Goal: Task Accomplishment & Management: Manage account settings

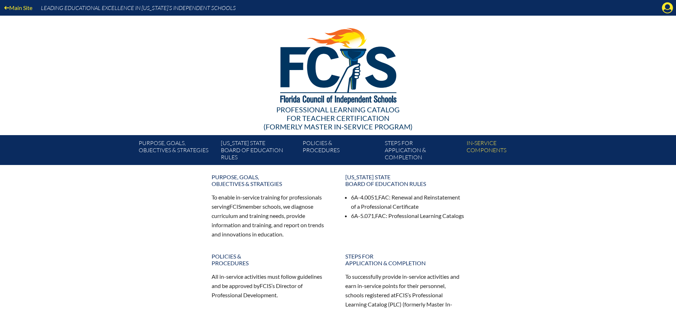
click at [663, 5] on icon at bounding box center [667, 7] width 11 height 11
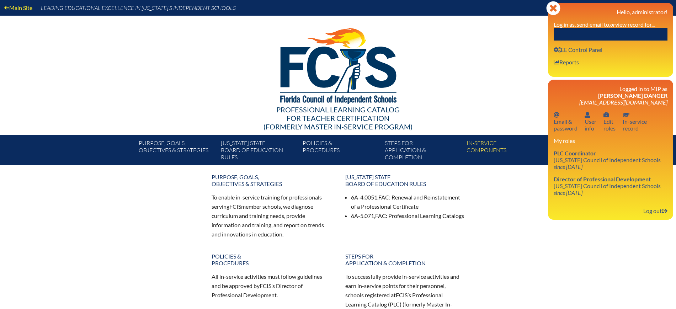
click at [638, 37] on input "text" at bounding box center [611, 34] width 114 height 13
paste input "[PERSON_NAME]"
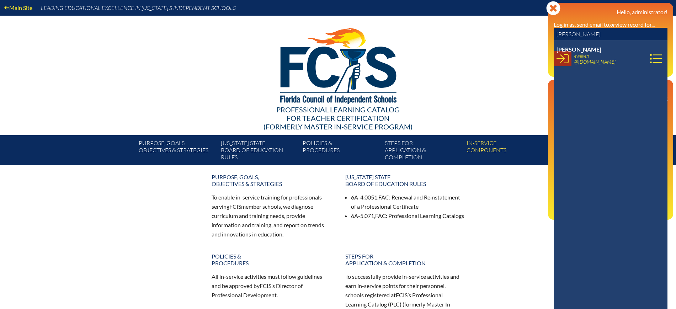
type input "[PERSON_NAME]"
click at [559, 57] on icon at bounding box center [563, 59] width 12 height 12
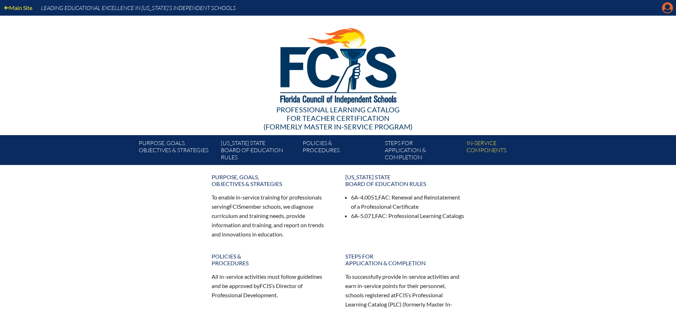
click at [666, 5] on icon "Manage account" at bounding box center [667, 7] width 11 height 11
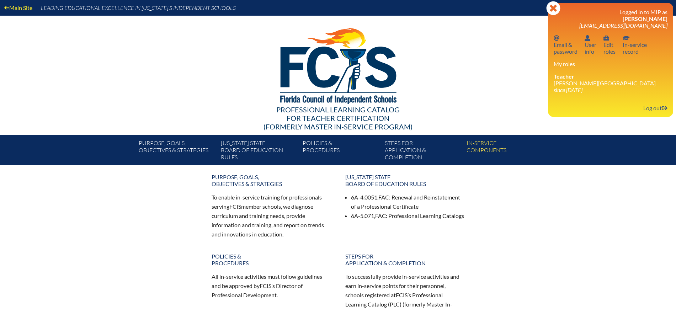
click at [586, 54] on link "User info User info" at bounding box center [590, 44] width 17 height 23
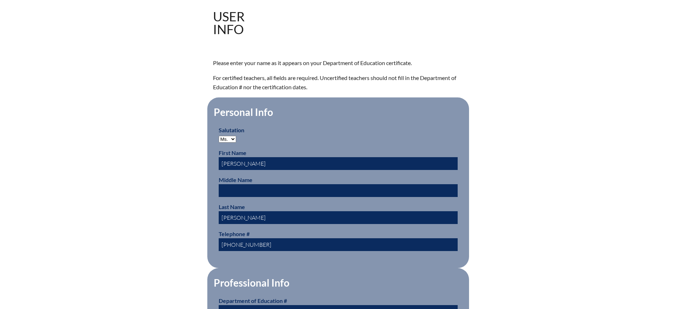
scroll to position [356, 0]
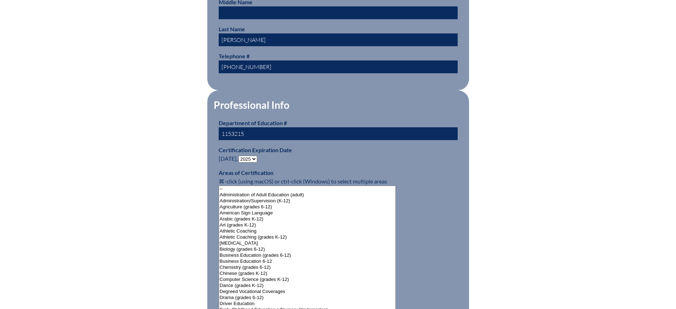
click at [249, 151] on p "Certification Expiration Date June 30, - 2031 2030 2029 2028 2027 2026 2025 202…" at bounding box center [338, 154] width 239 height 17
click at [249, 156] on select "- 2031 2030 2029 2028 2027 2026 2025 2024 2023 2022 2021 2020 2019 2018 2017 20…" at bounding box center [248, 159] width 18 height 7
select select "2030"
click at [240, 156] on select "- 2031 2030 2029 2028 2027 2026 2025 2024 2023 2022 2021 2020 2019 2018 2017 20…" at bounding box center [248, 159] width 18 height 7
click at [145, 119] on div "User Info Please enter your name as it appears on your Department of Education …" at bounding box center [338, 305] width 400 height 947
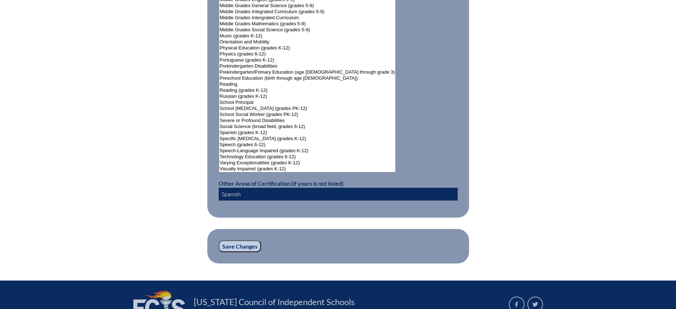
scroll to position [943, 0]
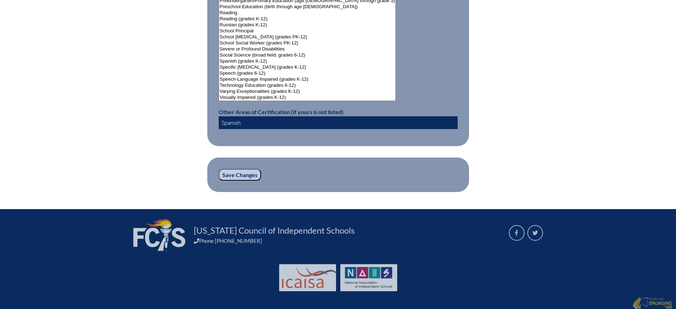
click at [240, 169] on p "Save Changes" at bounding box center [338, 175] width 239 height 12
click at [242, 169] on input "Save Changes" at bounding box center [240, 175] width 42 height 12
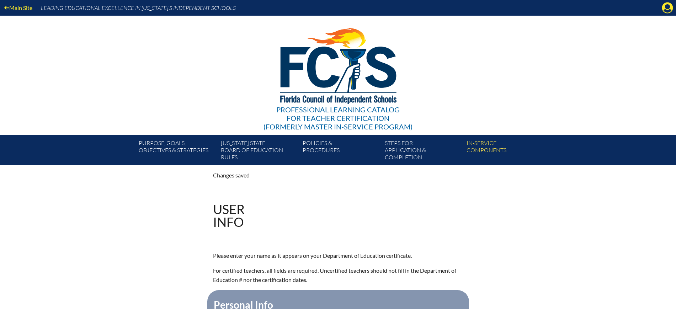
click at [588, 25] on div "Main Site Leading Educational Excellence in [US_STATE]’s Independent Schools Pr…" at bounding box center [338, 82] width 676 height 165
click at [663, 6] on icon at bounding box center [667, 7] width 11 height 11
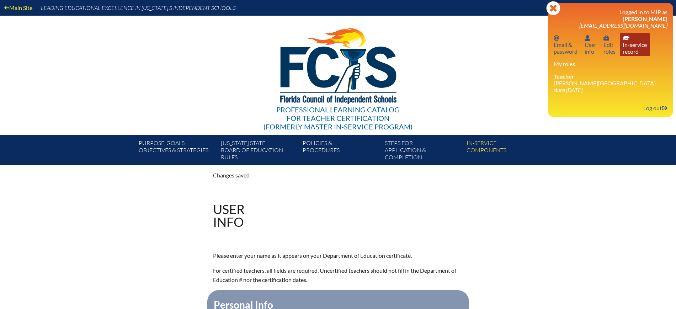
click at [632, 44] on link "In-service record In-service record" at bounding box center [635, 44] width 30 height 23
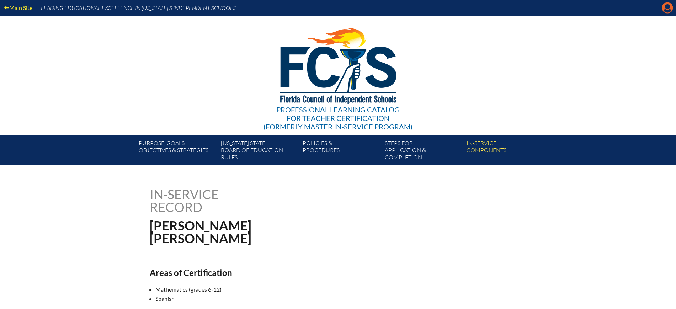
click at [664, 7] on icon at bounding box center [667, 7] width 11 height 11
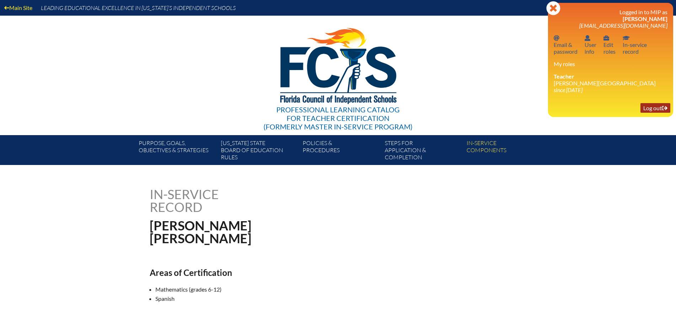
click at [652, 105] on link "Log out Log out" at bounding box center [655, 108] width 30 height 10
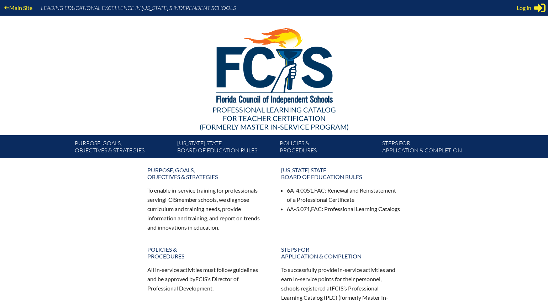
type input "[EMAIL_ADDRESS][DOMAIN_NAME]"
click at [515, 8] on div "Main Site Leading Educational Excellence in [US_STATE]’s Independent Schools" at bounding box center [274, 8] width 548 height 16
click at [518, 6] on span "Log in" at bounding box center [523, 8] width 15 height 9
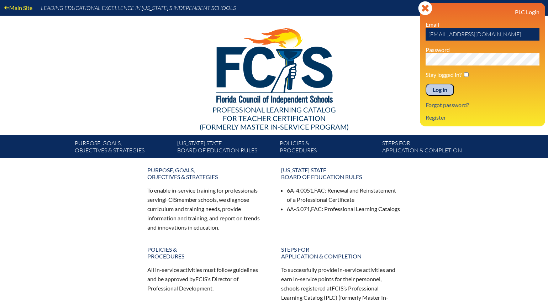
drag, startPoint x: 447, startPoint y: 91, endPoint x: 508, endPoint y: 41, distance: 79.6
click at [447, 92] on input "Log in" at bounding box center [439, 90] width 28 height 12
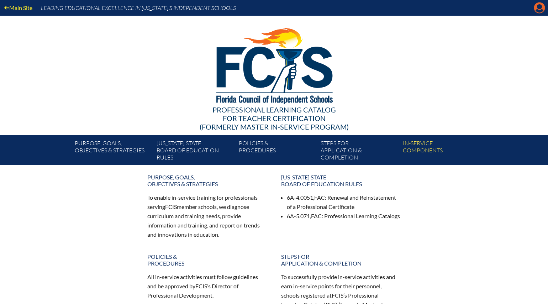
click at [542, 8] on icon at bounding box center [539, 7] width 11 height 11
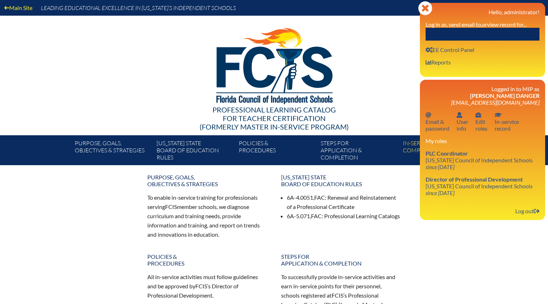
click at [506, 33] on input "text" at bounding box center [482, 34] width 114 height 13
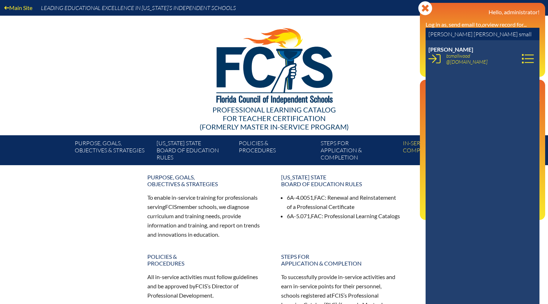
type input "mary beth small"
drag, startPoint x: 487, startPoint y: 64, endPoint x: 446, endPoint y: 55, distance: 41.4
click at [446, 55] on span "bsmallwood @unityschool.com" at bounding box center [469, 59] width 47 height 12
copy link "bsmallwood @unityschool.com"
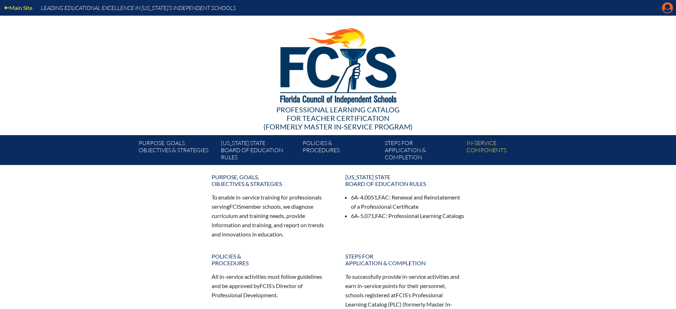
drag, startPoint x: 0, startPoint y: 0, endPoint x: 664, endPoint y: 4, distance: 664.3
click at [664, 4] on icon at bounding box center [667, 7] width 11 height 11
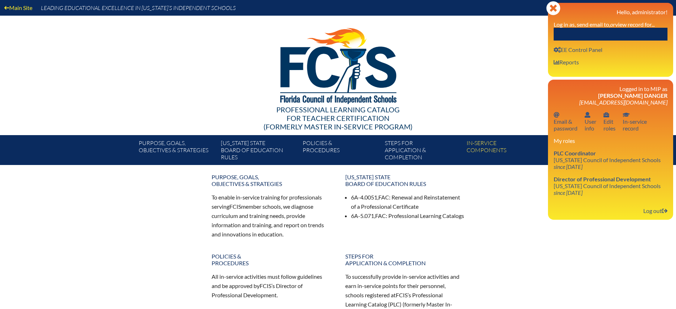
click at [622, 32] on input "text" at bounding box center [611, 34] width 114 height 13
paste input "[PERSON_NAME],"
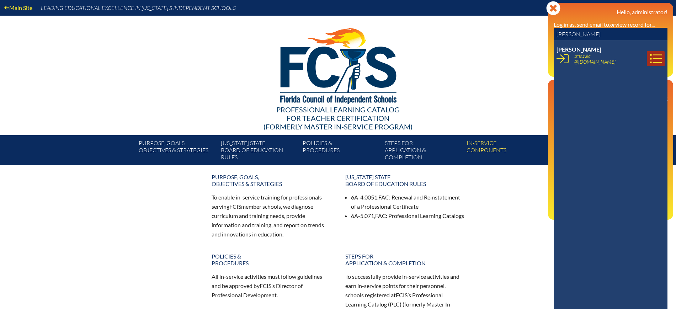
type input "[PERSON_NAME]"
click at [650, 56] on icon at bounding box center [656, 59] width 12 height 12
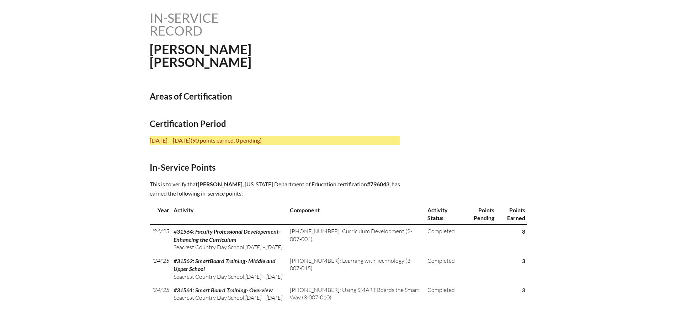
scroll to position [222, 0]
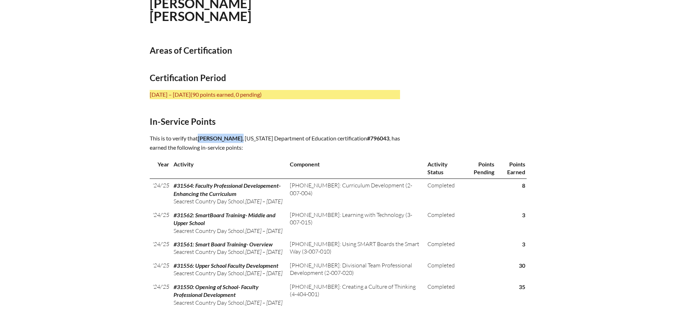
drag, startPoint x: 251, startPoint y: 137, endPoint x: 199, endPoint y: 138, distance: 51.6
click at [199, 138] on p "This is to verify that Stephan Mazula , Florida Department of Education certifi…" at bounding box center [275, 143] width 250 height 18
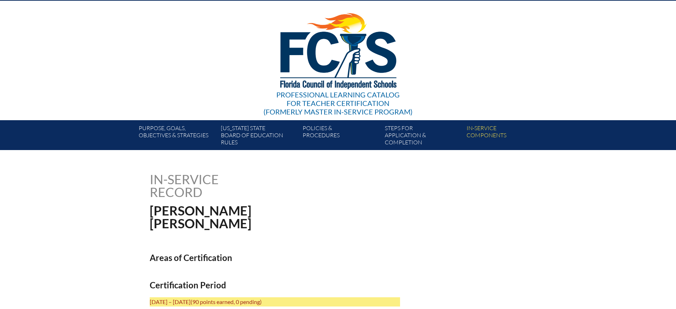
scroll to position [0, 0]
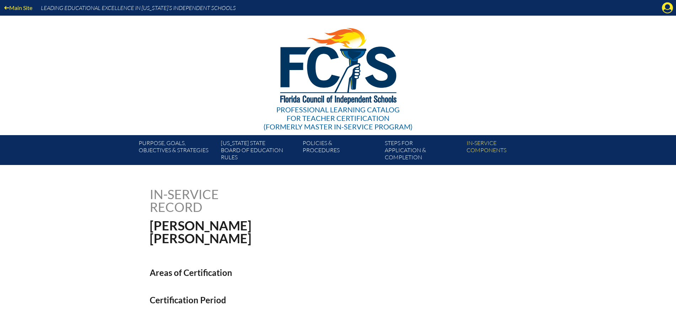
drag, startPoint x: 669, startPoint y: 6, endPoint x: 656, endPoint y: 19, distance: 18.1
click at [669, 6] on icon "Manage Account" at bounding box center [667, 7] width 11 height 11
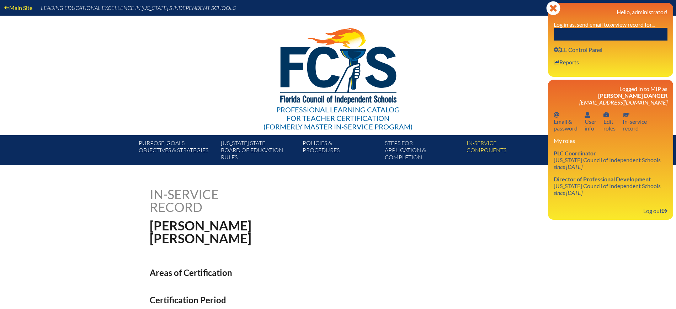
click at [631, 31] on input "text" at bounding box center [611, 34] width 114 height 13
paste input "Stephan Mazula,"
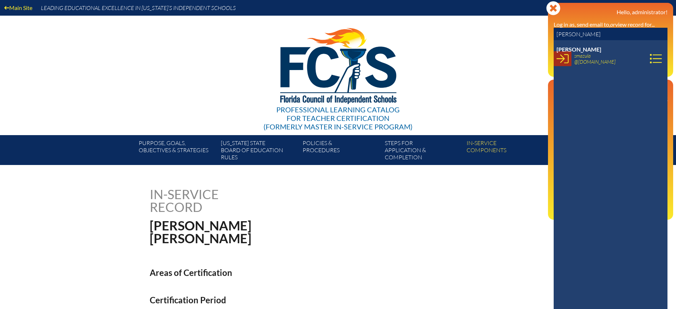
type input "[PERSON_NAME]"
click at [566, 55] on icon at bounding box center [563, 59] width 12 height 12
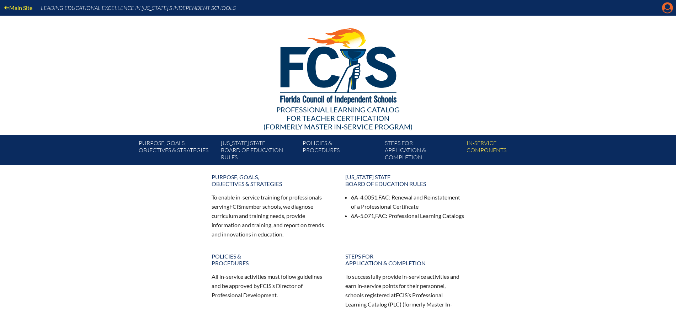
click at [665, 6] on icon at bounding box center [667, 7] width 11 height 11
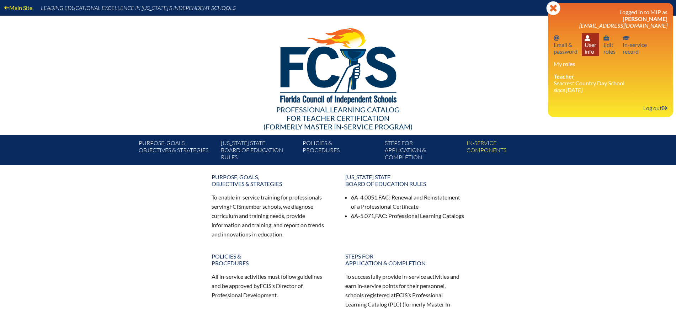
click at [586, 51] on link "User info User info" at bounding box center [590, 44] width 17 height 23
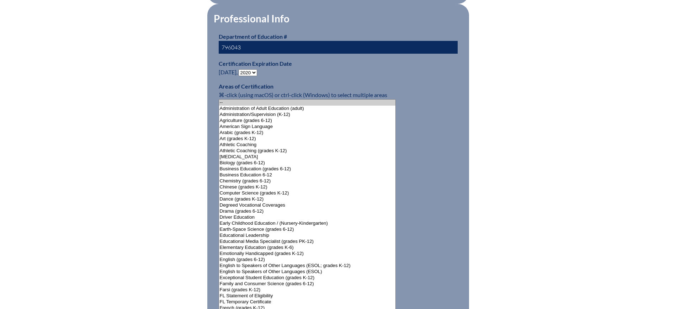
scroll to position [445, 0]
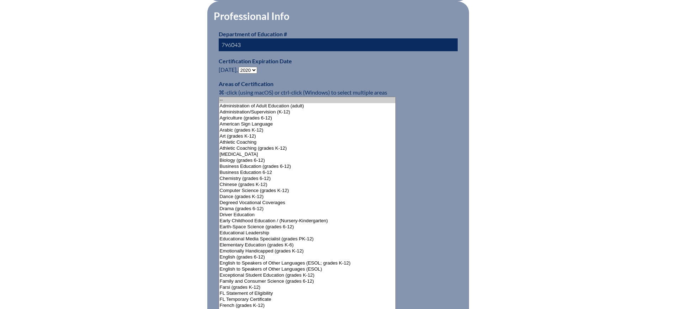
click at [255, 67] on select "- 2031 2030 2029 2028 2027 2026 2025 2024 2023 2022 2021 2020 2019 2018 2017 20…" at bounding box center [248, 70] width 18 height 7
select select "2025"
click at [240, 67] on select "- 2031 2030 2029 2028 2027 2026 2025 2024 2023 2022 2021 2020 2019 2018 2017 20…" at bounding box center [248, 70] width 18 height 7
click at [205, 160] on div "User Info Please enter your name as it appears on your Department of Education …" at bounding box center [338, 216] width 400 height 947
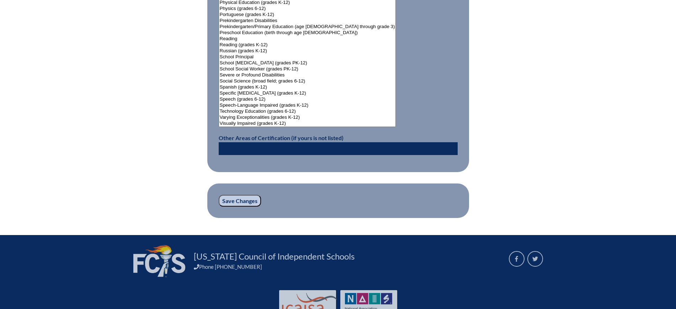
scroll to position [943, 0]
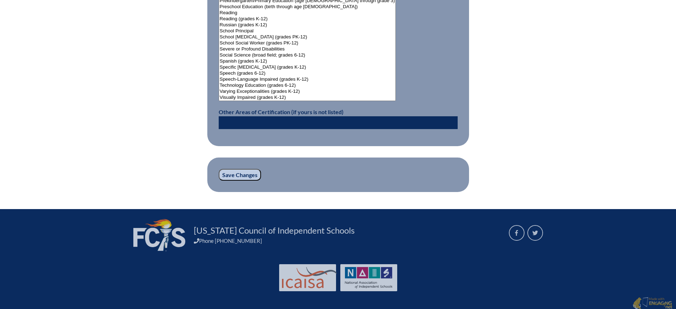
click at [238, 169] on input "Save Changes" at bounding box center [240, 175] width 42 height 12
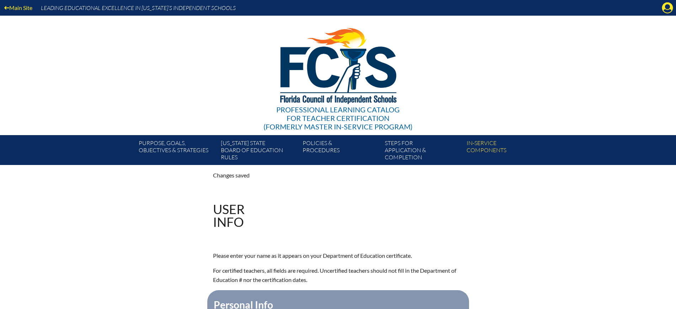
click at [662, 14] on div "Main Site Leading Educational Excellence in Florida’s Independent Schools" at bounding box center [338, 8] width 676 height 16
click at [666, 9] on icon at bounding box center [667, 7] width 11 height 11
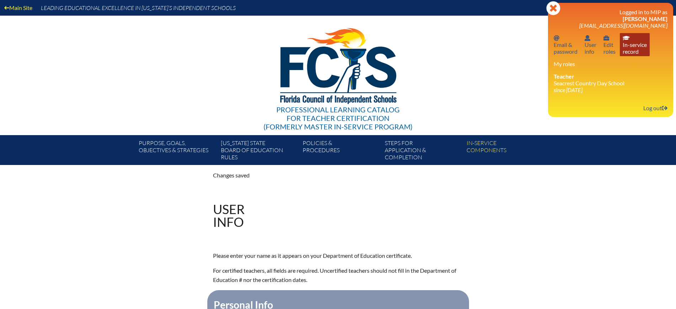
click at [637, 50] on link "In-service record In-service record" at bounding box center [635, 44] width 30 height 23
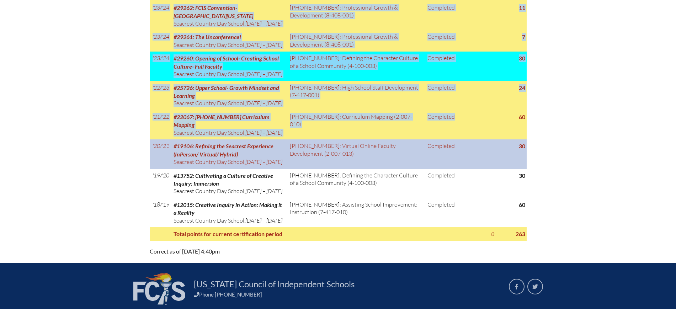
scroll to position [622, 0]
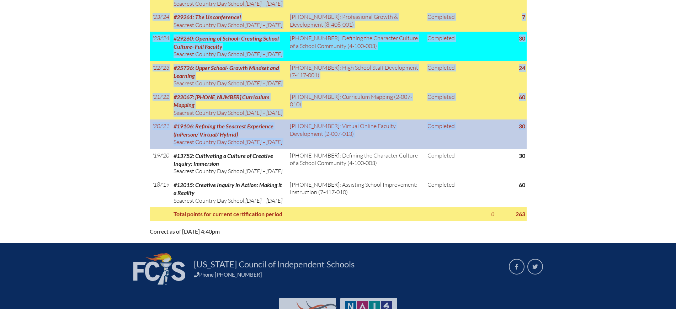
drag, startPoint x: 147, startPoint y: 31, endPoint x: 526, endPoint y: 204, distance: 416.3
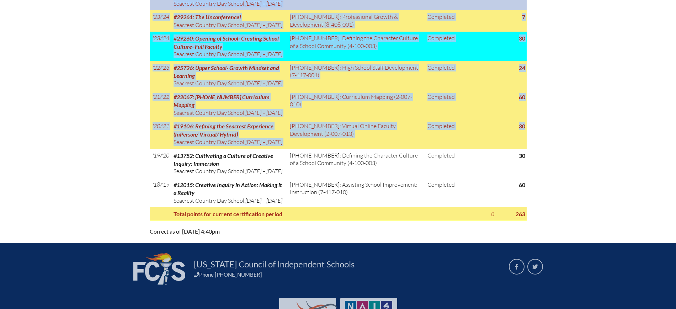
copy div "Loremipsumdol Sitame Cons 1, 1837 – Adip 87, 5501 (464 elitse doeius, 8 tempori…"
